Goal: Task Accomplishment & Management: Manage account settings

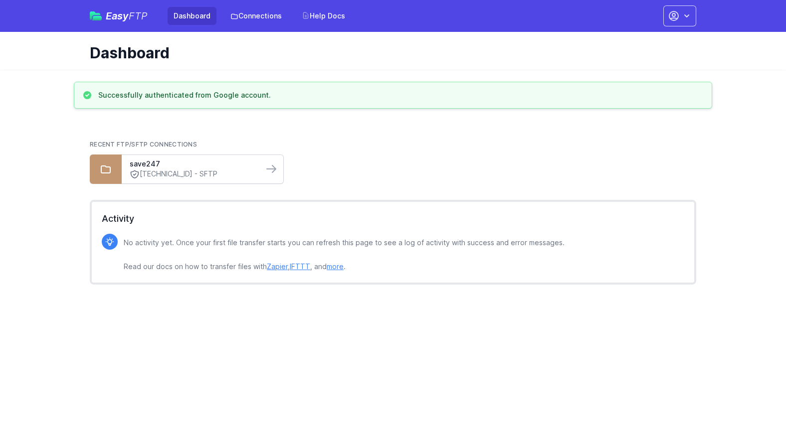
click at [178, 174] on link "197.242.149.174 - SFTP" at bounding box center [193, 174] width 126 height 10
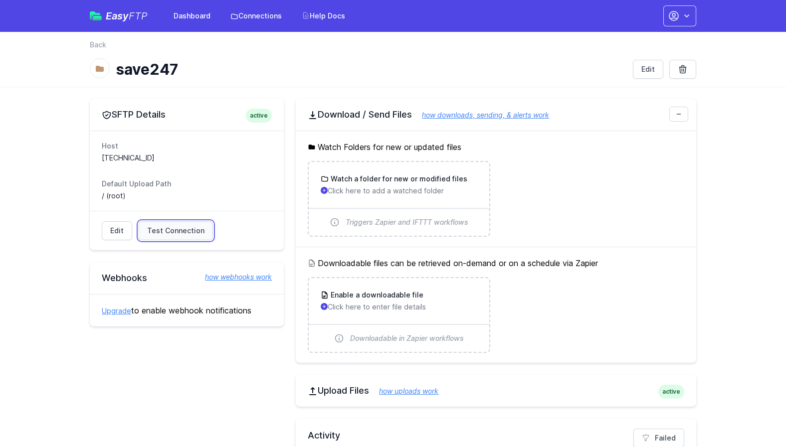
click at [180, 230] on span "Test Connection" at bounding box center [175, 231] width 57 height 10
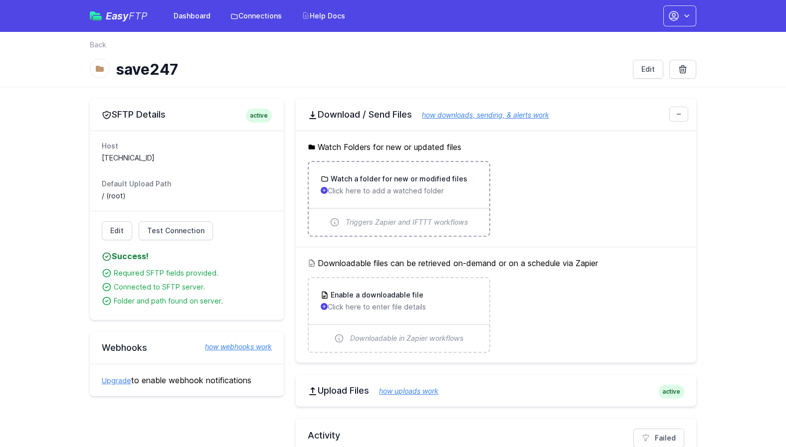
click at [394, 187] on p "Click here to add a watched folder" at bounding box center [399, 191] width 156 height 10
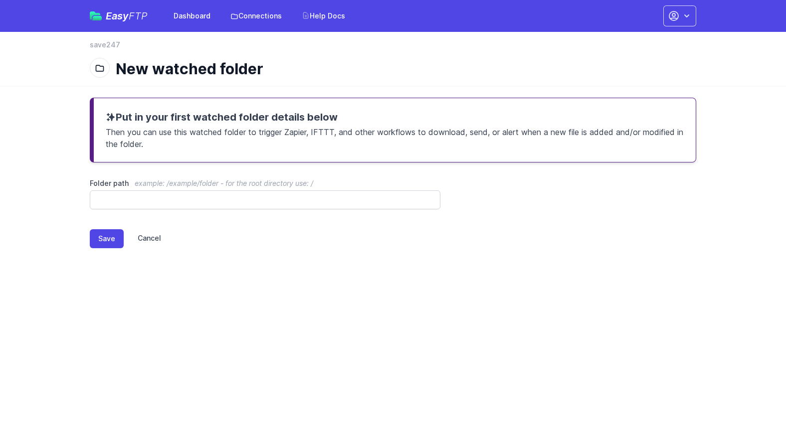
click at [148, 243] on link "Cancel" at bounding box center [142, 238] width 37 height 19
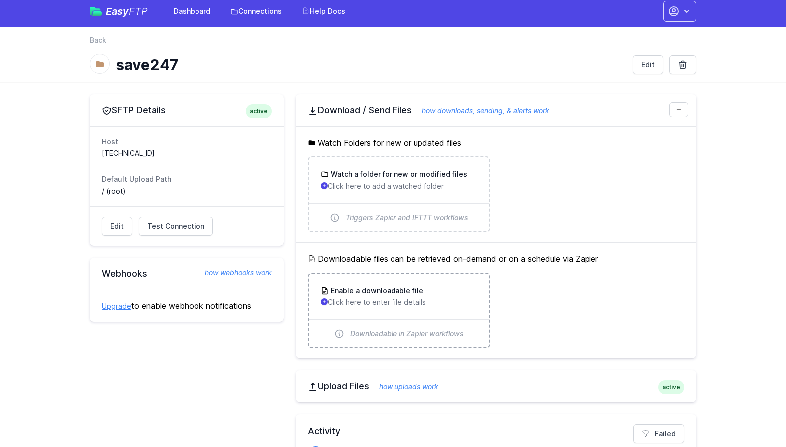
scroll to position [3, 0]
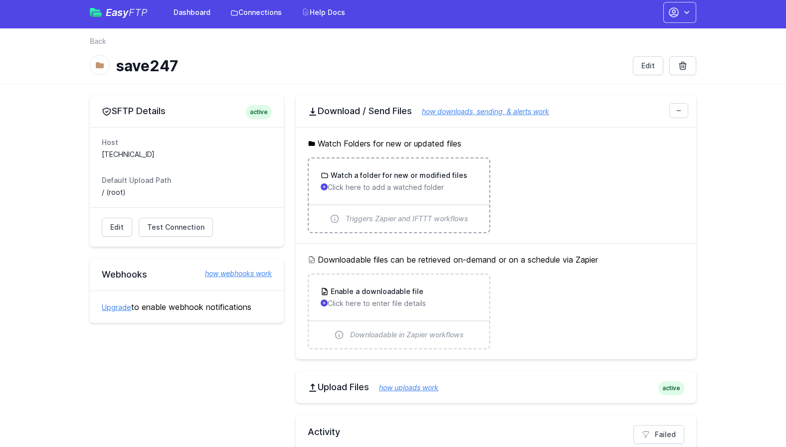
click at [417, 198] on div "Watch a folder for new or modified files Click here to add a watched folder" at bounding box center [399, 182] width 180 height 46
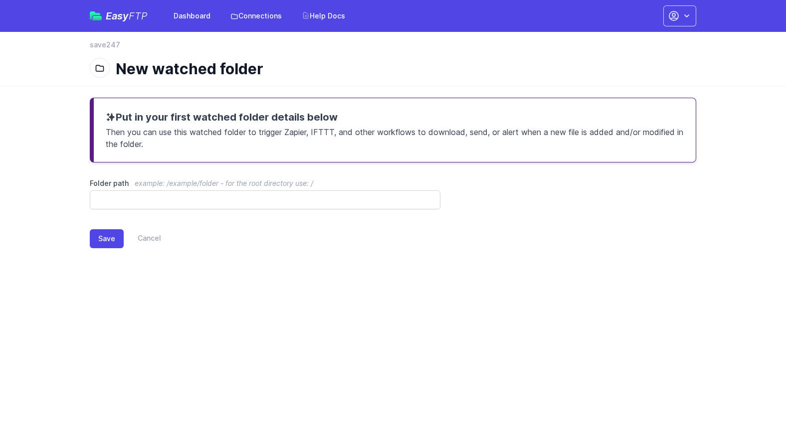
click at [280, 190] on div "Folder path example: /example/folder - for the root directory use: /" at bounding box center [265, 193] width 350 height 31
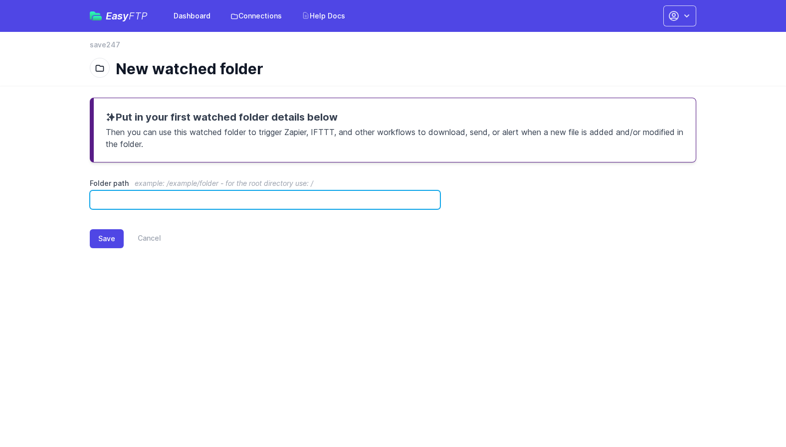
click at [277, 197] on input "Folder path example: /example/folder - for the root directory use: /" at bounding box center [265, 199] width 350 height 19
paste input "**********"
type input "**********"
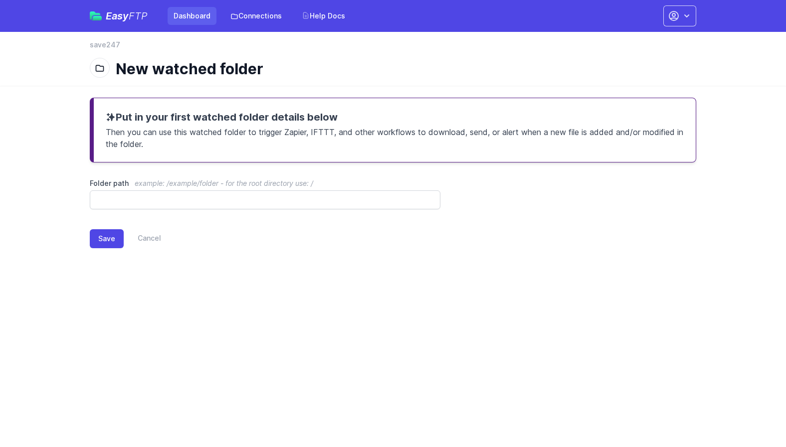
click at [188, 15] on link "Dashboard" at bounding box center [191, 16] width 49 height 18
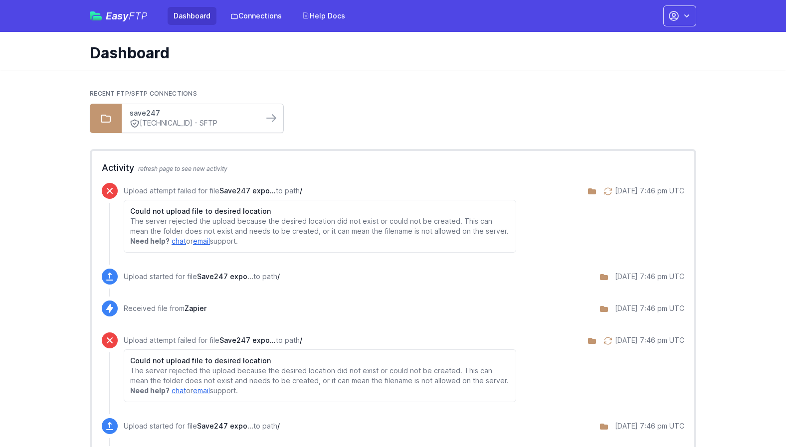
click at [238, 113] on link "save247" at bounding box center [193, 113] width 126 height 10
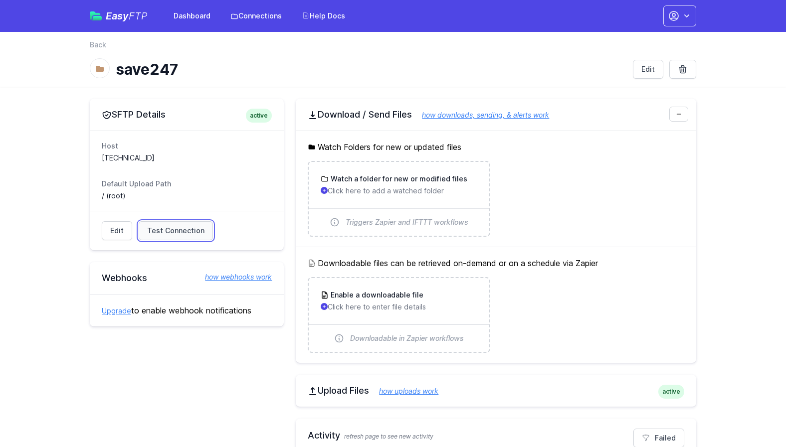
click at [174, 229] on span "Test Connection" at bounding box center [175, 231] width 57 height 10
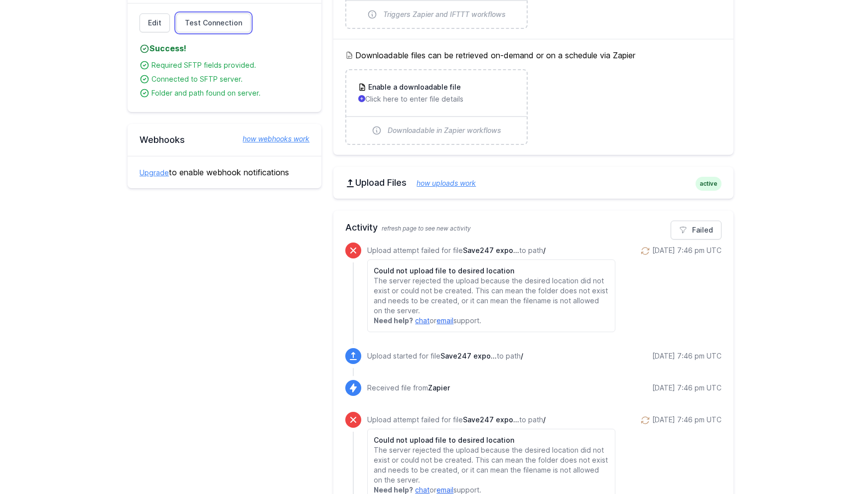
scroll to position [207, 0]
click at [452, 184] on link "how uploads work" at bounding box center [441, 183] width 69 height 8
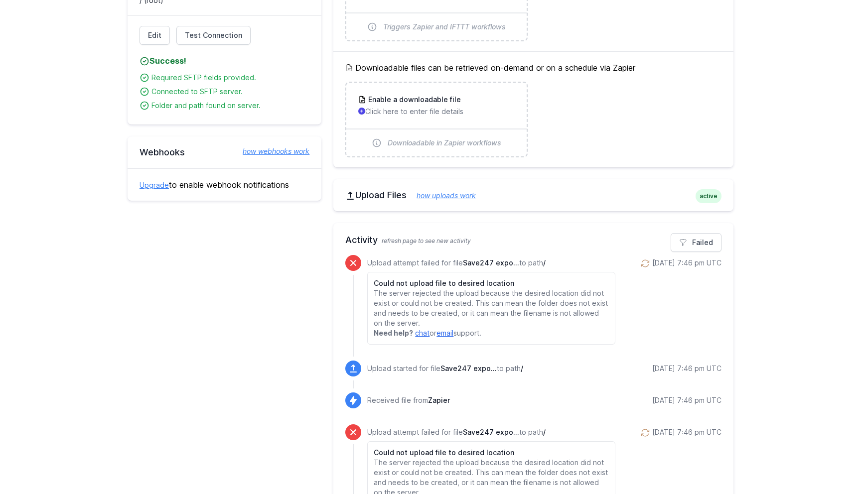
scroll to position [190, 0]
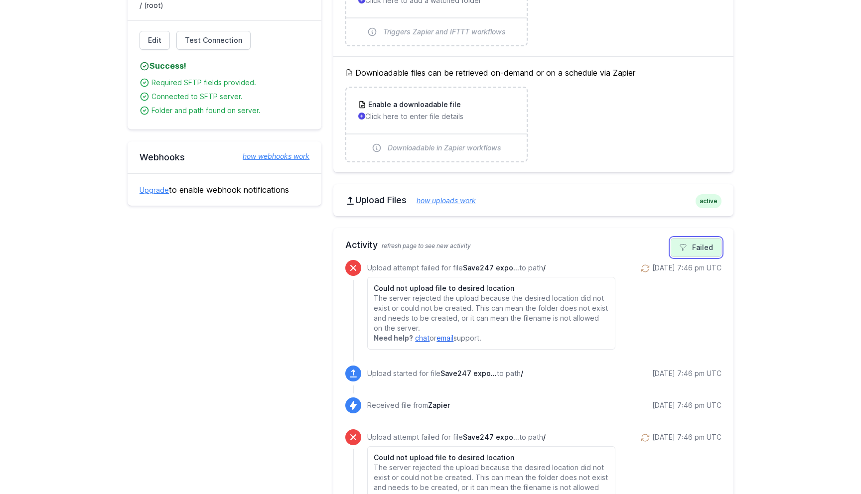
click at [687, 244] on icon at bounding box center [683, 248] width 8 height 8
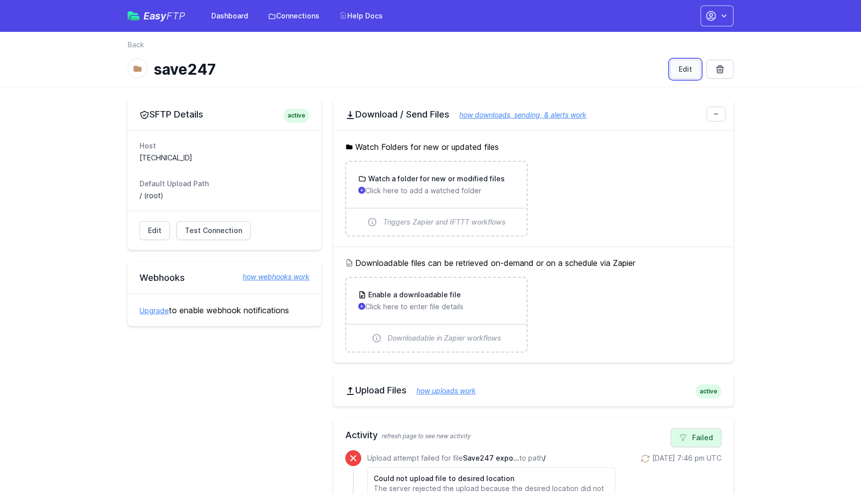
click at [692, 69] on link "Edit" at bounding box center [685, 69] width 30 height 19
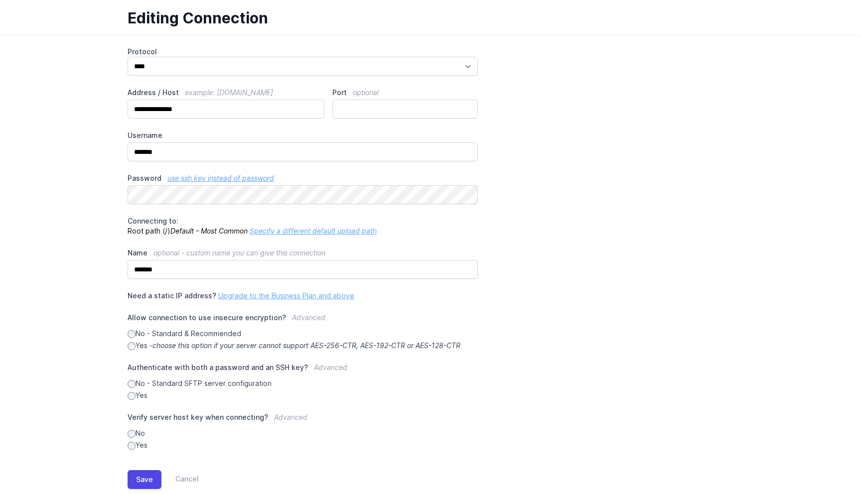
scroll to position [74, 0]
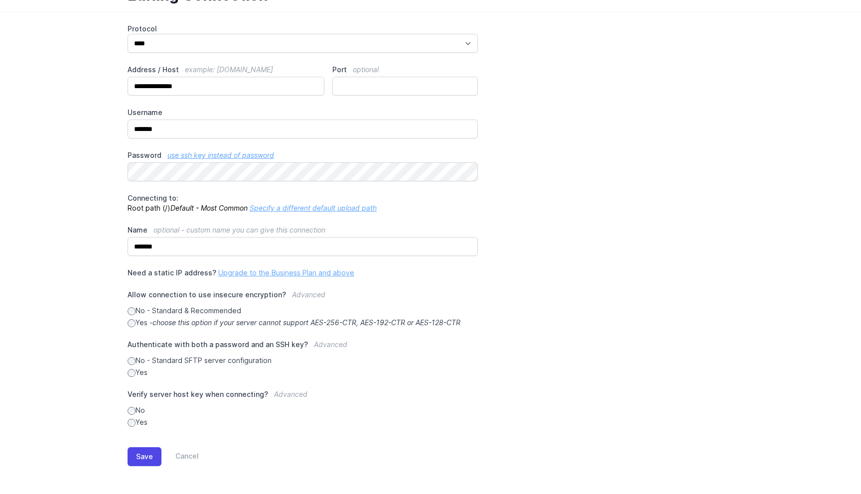
click at [138, 372] on label "Yes" at bounding box center [303, 373] width 350 height 10
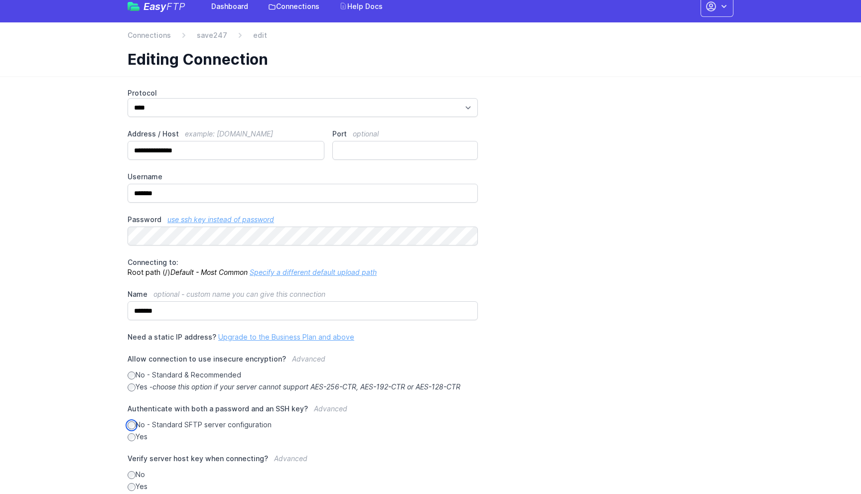
scroll to position [0, 0]
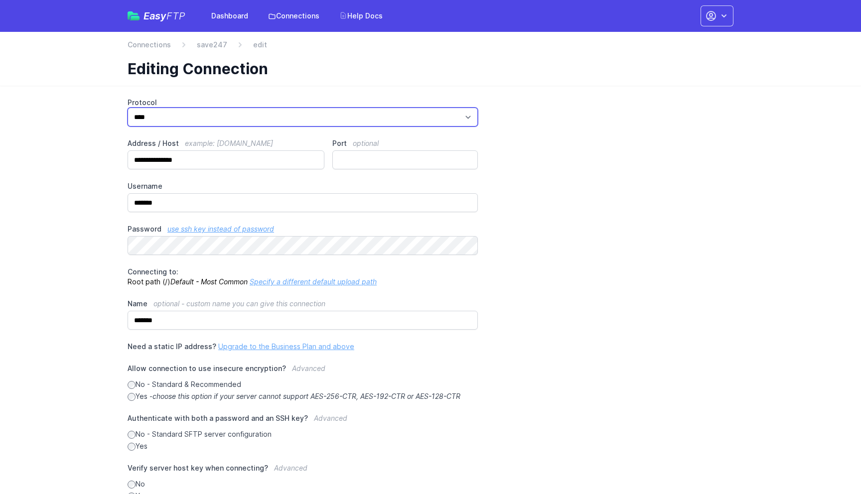
click at [255, 116] on select "*** **** ****" at bounding box center [303, 117] width 350 height 19
click at [128, 108] on select "*** **** ****" at bounding box center [303, 117] width 350 height 19
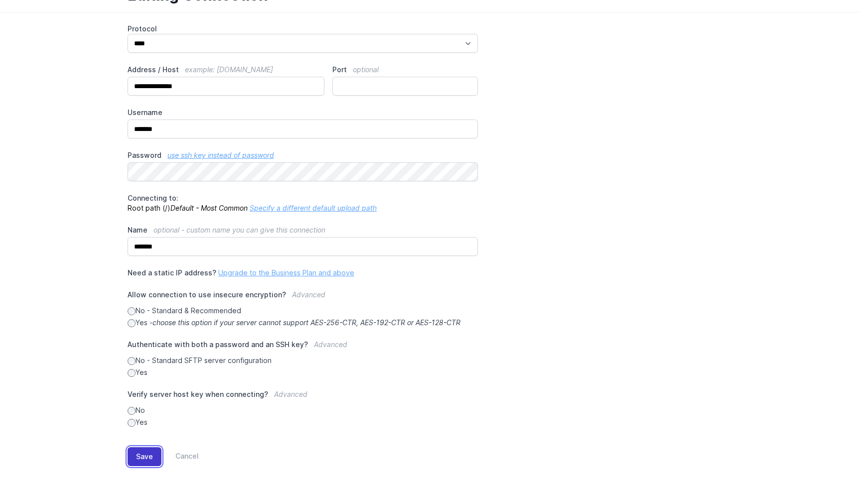
click at [142, 458] on button "Save" at bounding box center [145, 457] width 34 height 19
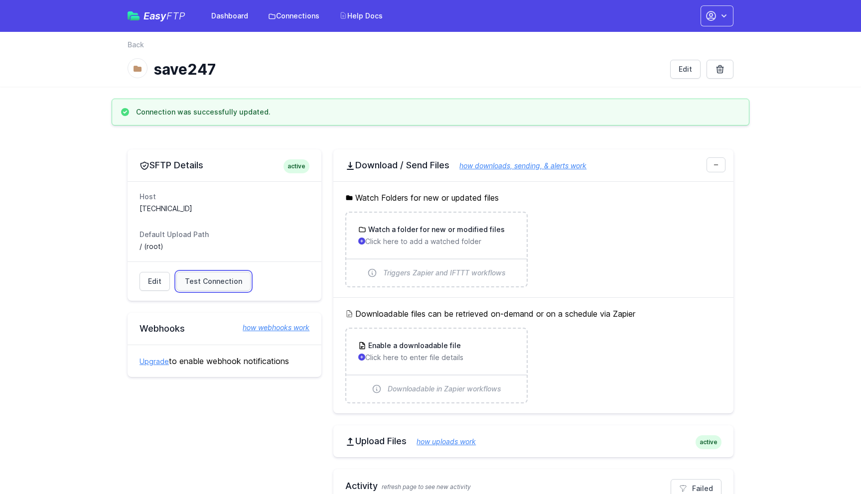
click at [227, 279] on span "Test Connection" at bounding box center [213, 282] width 57 height 10
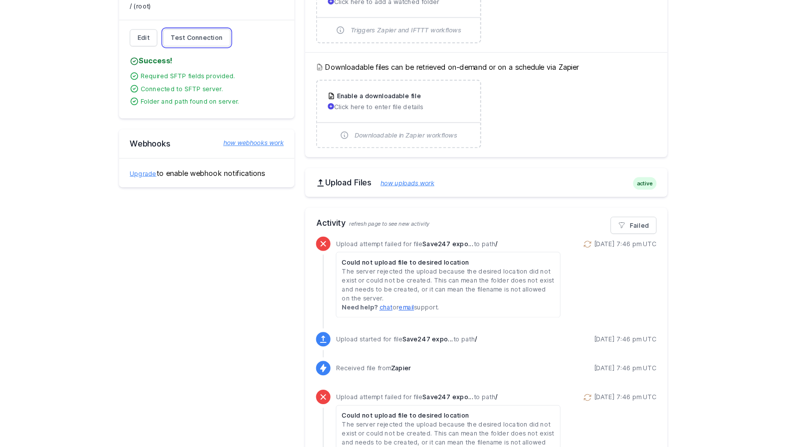
scroll to position [239, 0]
